Goal: Information Seeking & Learning: Check status

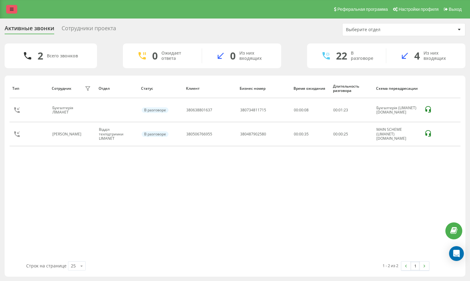
click at [8, 10] on div "Реферальная программа Настройки профиля Выход" at bounding box center [235, 9] width 470 height 18
click at [8, 9] on link at bounding box center [11, 9] width 11 height 9
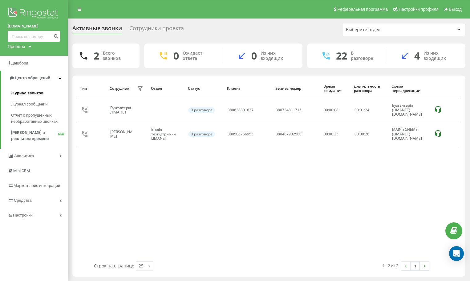
click at [37, 91] on span "Журнал звонков" at bounding box center [27, 93] width 32 height 6
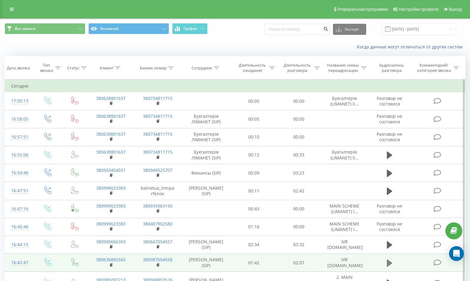
click at [388, 261] on icon at bounding box center [390, 262] width 6 height 7
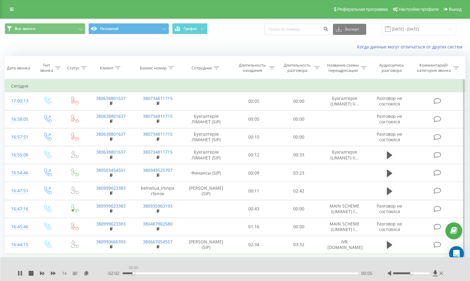
click at [133, 272] on div "00:05" at bounding box center [241, 273] width 236 height 2
click at [143, 273] on div "00:11" at bounding box center [241, 273] width 236 height 2
click at [150, 273] on div "00:11" at bounding box center [241, 273] width 236 height 2
click at [154, 273] on div "00:17" at bounding box center [241, 273] width 236 height 2
click at [160, 273] on div "00:17" at bounding box center [241, 273] width 236 height 2
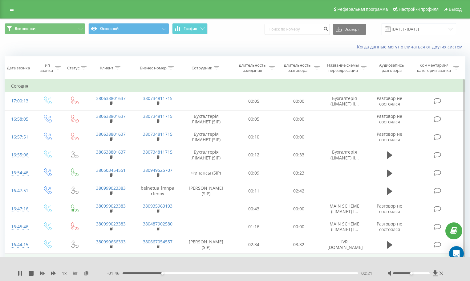
click at [168, 273] on div "00:21" at bounding box center [241, 273] width 236 height 2
click at [180, 274] on div "- 01:42 00:25 00:25" at bounding box center [239, 273] width 265 height 6
click at [180, 273] on div "00:26" at bounding box center [241, 273] width 236 height 2
click at [185, 272] on div "- 01:36 00:31 00:31" at bounding box center [239, 273] width 265 height 6
click at [187, 273] on div "00:34" at bounding box center [241, 273] width 236 height 2
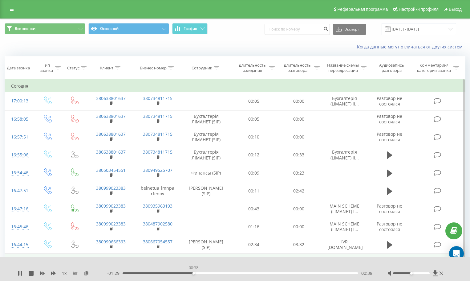
click at [193, 273] on div "00:38" at bounding box center [241, 273] width 236 height 2
click at [198, 272] on div "00:40" at bounding box center [197, 273] width 2 height 2
click at [200, 272] on div "00:42" at bounding box center [241, 273] width 236 height 2
click at [210, 272] on div "00:42" at bounding box center [241, 273] width 236 height 2
click at [233, 274] on div "- 01:09 00:59 00:59" at bounding box center [239, 273] width 265 height 6
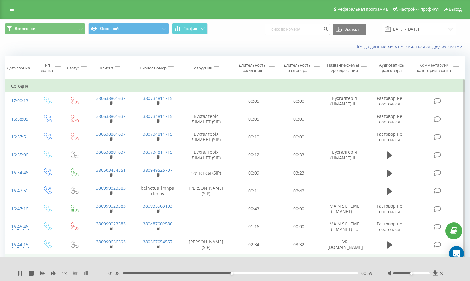
click at [234, 273] on div "00:59" at bounding box center [241, 273] width 236 height 2
click at [237, 273] on div "01:00" at bounding box center [241, 273] width 236 height 2
click at [240, 273] on div "01:04" at bounding box center [241, 273] width 236 height 2
click at [244, 273] on div "01:04" at bounding box center [241, 273] width 236 height 2
click at [246, 273] on div "01:07" at bounding box center [241, 273] width 236 height 2
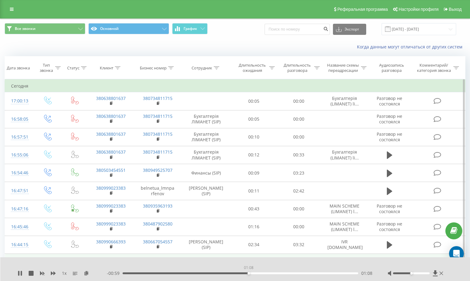
click at [248, 273] on div "01:08" at bounding box center [241, 273] width 236 height 2
click at [254, 273] on div "01:09" at bounding box center [241, 273] width 236 height 2
click at [257, 273] on div "01:12" at bounding box center [241, 273] width 236 height 2
click at [263, 273] on div "01:16" at bounding box center [241, 273] width 236 height 2
click at [265, 273] on div "01:16" at bounding box center [241, 273] width 236 height 2
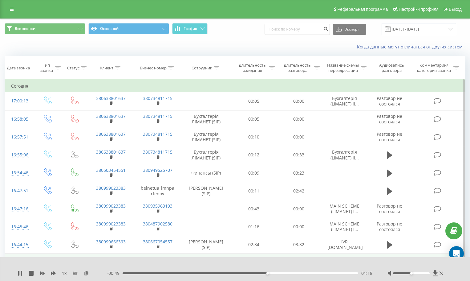
click at [269, 273] on div "01:18" at bounding box center [241, 273] width 236 height 2
click at [280, 273] on div "01:25" at bounding box center [241, 273] width 236 height 2
click at [282, 273] on div "01:26" at bounding box center [241, 273] width 236 height 2
click at [286, 273] on div "01:28" at bounding box center [241, 273] width 236 height 2
click at [289, 273] on div "01:30" at bounding box center [241, 273] width 236 height 2
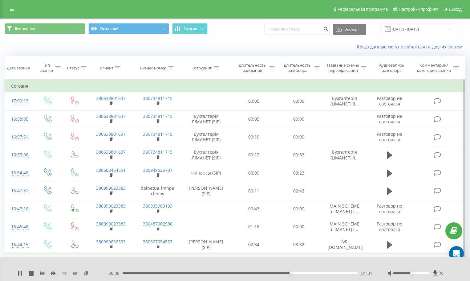
click at [293, 273] on div "01:31" at bounding box center [241, 273] width 236 height 2
click at [299, 273] on div "01:36" at bounding box center [241, 273] width 236 height 2
click at [304, 273] on div "01:36" at bounding box center [241, 273] width 236 height 2
click at [309, 273] on div "01:41" at bounding box center [241, 273] width 236 height 2
click at [316, 274] on div "- 02:08 00:00 00:00" at bounding box center [239, 273] width 265 height 6
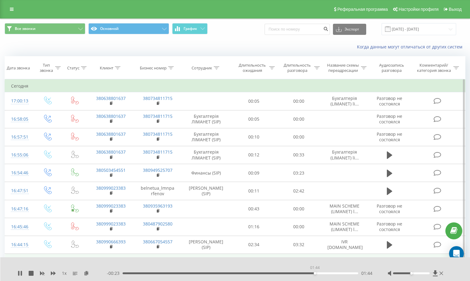
click at [315, 273] on div "01:44" at bounding box center [241, 273] width 236 height 2
drag, startPoint x: 309, startPoint y: 273, endPoint x: 299, endPoint y: 274, distance: 10.5
click at [299, 274] on div "01:35" at bounding box center [241, 273] width 236 height 2
click at [288, 273] on div "01:29" at bounding box center [241, 273] width 236 height 2
click at [172, 275] on div "00:00 02:08 02:08" at bounding box center [239, 273] width 265 height 6
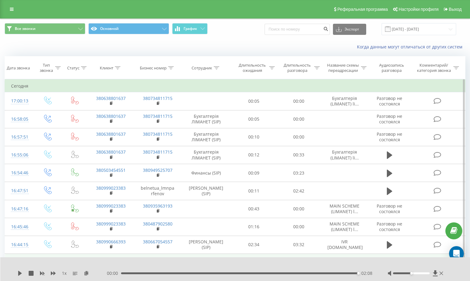
click at [172, 274] on div "00:00 02:08 02:08" at bounding box center [239, 273] width 265 height 6
click at [172, 273] on div "02:08" at bounding box center [239, 273] width 237 height 2
click at [20, 272] on icon at bounding box center [20, 272] width 5 height 5
click at [20, 277] on div "1 x - 00:47 01:20 01:20" at bounding box center [235, 269] width 470 height 24
click at [21, 274] on icon at bounding box center [20, 272] width 5 height 5
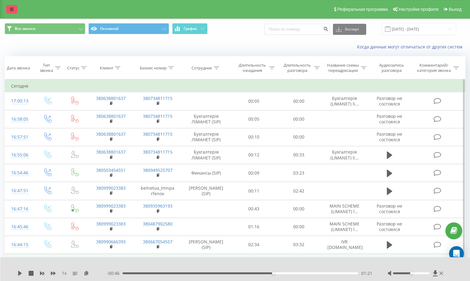
click at [10, 8] on icon at bounding box center [12, 9] width 4 height 4
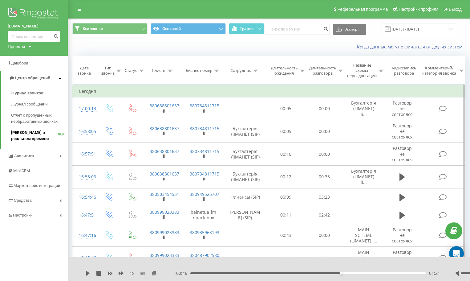
click at [21, 136] on span "[PERSON_NAME] в реальном времени" at bounding box center [34, 135] width 47 height 12
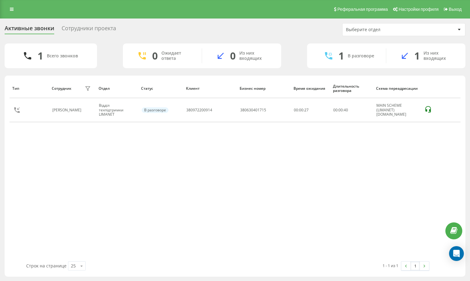
click at [410, 168] on div "Тип Сотрудник фильтра Отдел Статус Клиент Бизнес номер Время ожидания Длительно…" at bounding box center [235, 170] width 451 height 182
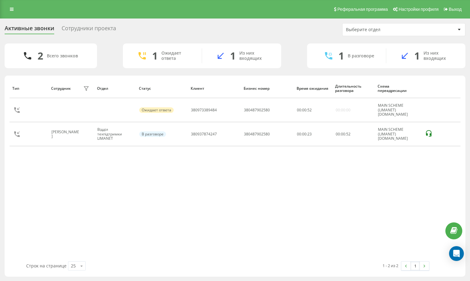
click at [139, 160] on div "Тип Сотрудник фильтра Отдел Статус Клиент Бизнес номер Время ожидания Длительно…" at bounding box center [235, 170] width 451 height 182
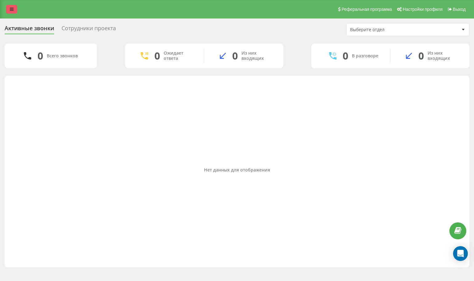
click at [14, 9] on link at bounding box center [11, 9] width 11 height 9
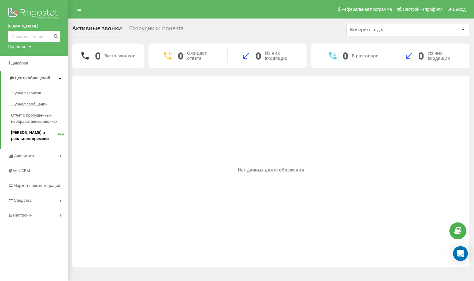
click at [36, 133] on span "[PERSON_NAME] в реальном времени" at bounding box center [34, 135] width 47 height 12
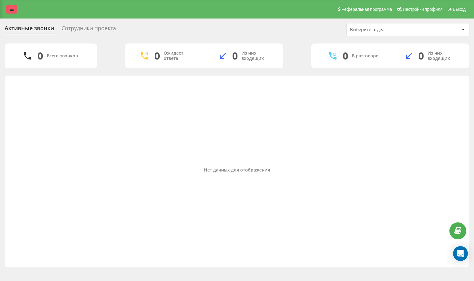
click at [12, 11] on icon at bounding box center [12, 9] width 4 height 4
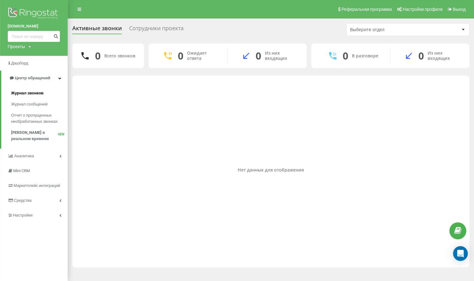
click at [32, 94] on span "Журнал звонков" at bounding box center [27, 93] width 32 height 6
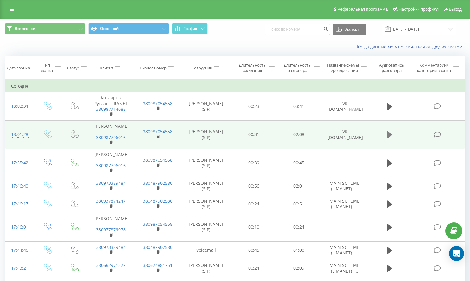
click at [388, 135] on icon at bounding box center [390, 134] width 6 height 7
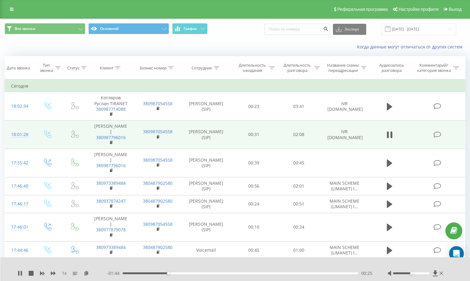
click at [161, 273] on div "00:25" at bounding box center [241, 273] width 236 height 2
click at [160, 273] on div "00:20" at bounding box center [241, 273] width 236 height 2
click at [151, 273] on div "00:20" at bounding box center [241, 273] width 236 height 2
click at [19, 274] on icon at bounding box center [18, 272] width 1 height 5
click at [12, 9] on icon at bounding box center [12, 9] width 4 height 4
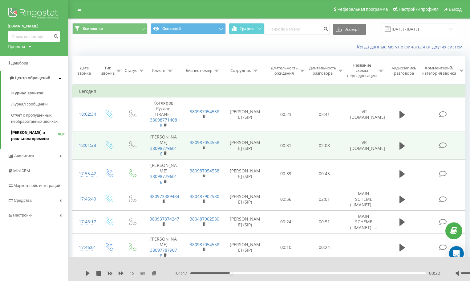
click at [36, 132] on span "[PERSON_NAME] в реальном времени" at bounding box center [34, 135] width 47 height 12
